Goal: Task Accomplishment & Management: Manage account settings

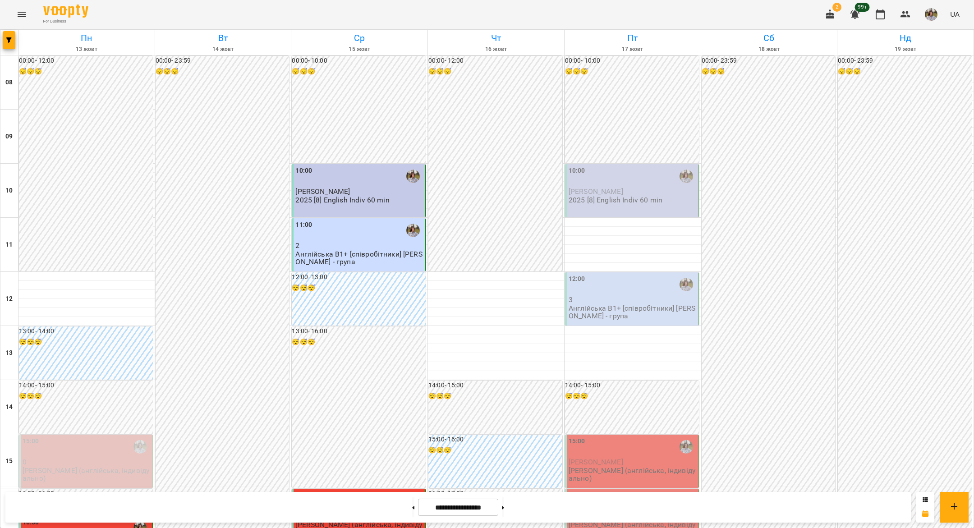
scroll to position [267, 0]
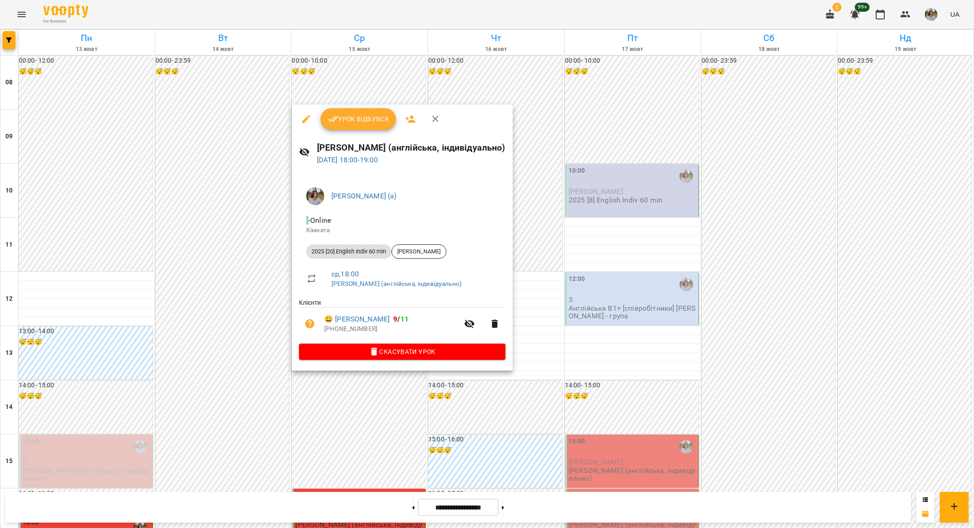
click at [343, 122] on span "Урок відбувся" at bounding box center [358, 119] width 61 height 11
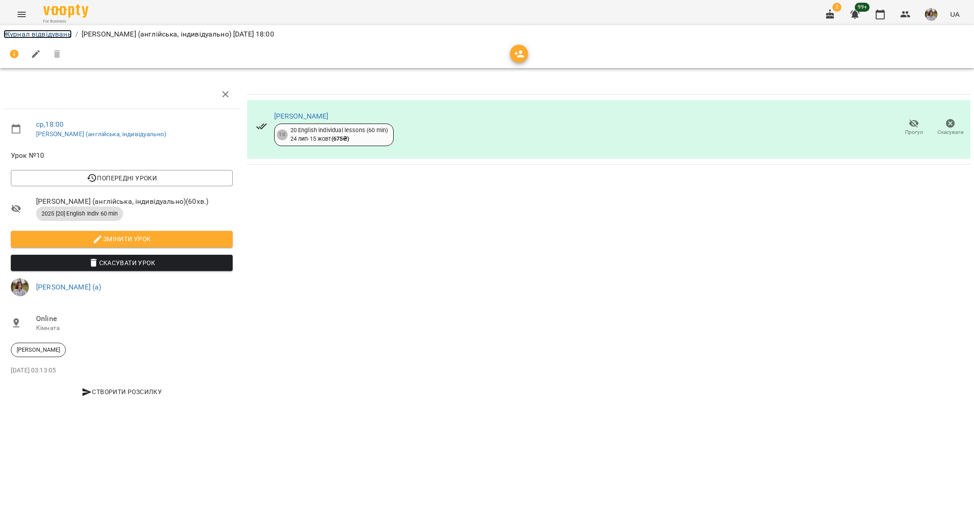
click at [19, 36] on link "Журнал відвідувань" at bounding box center [38, 34] width 68 height 9
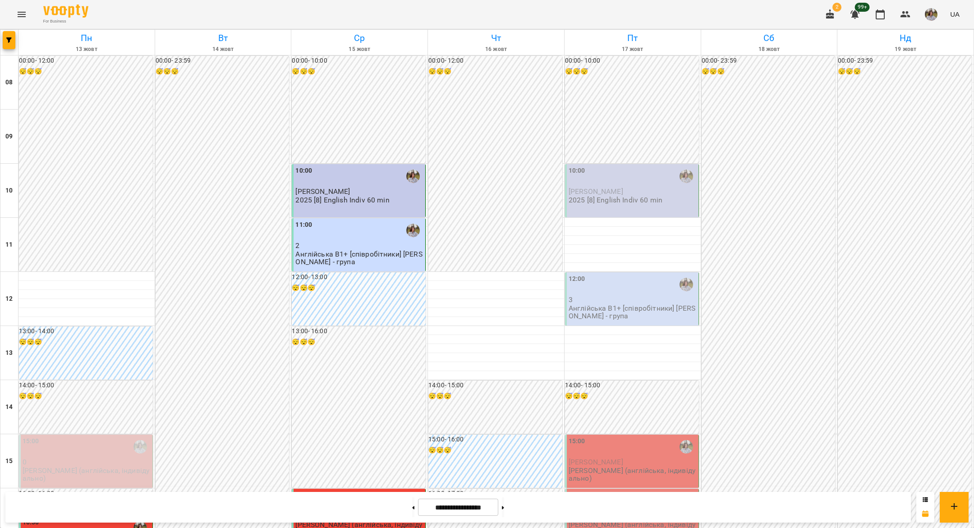
scroll to position [69, 0]
